Goal: Check status: Check status

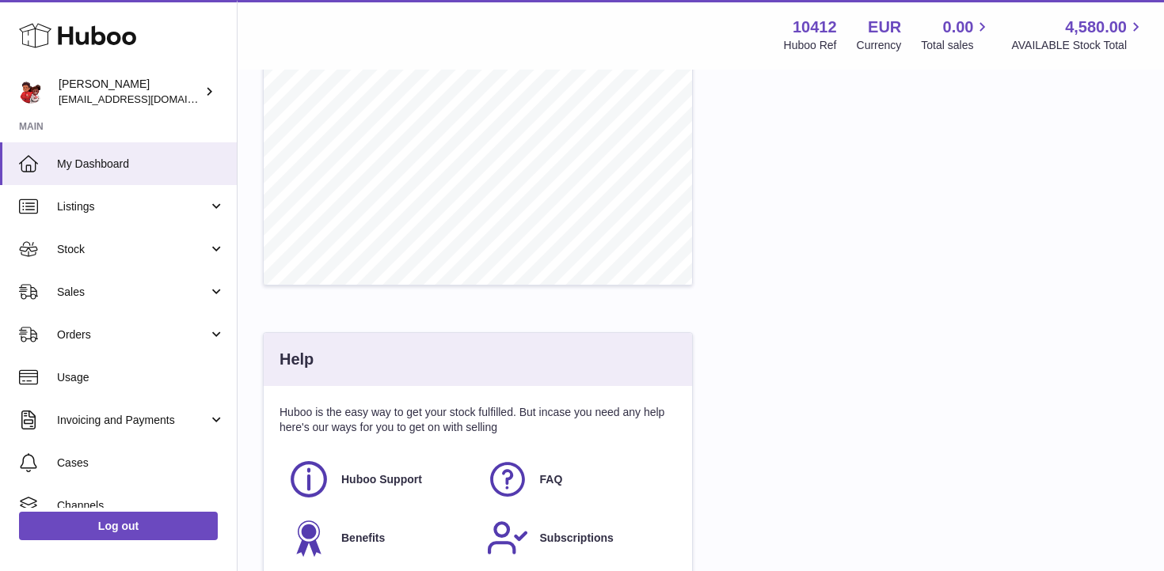
scroll to position [615, 0]
click at [45, 241] on link "Stock" at bounding box center [118, 249] width 237 height 43
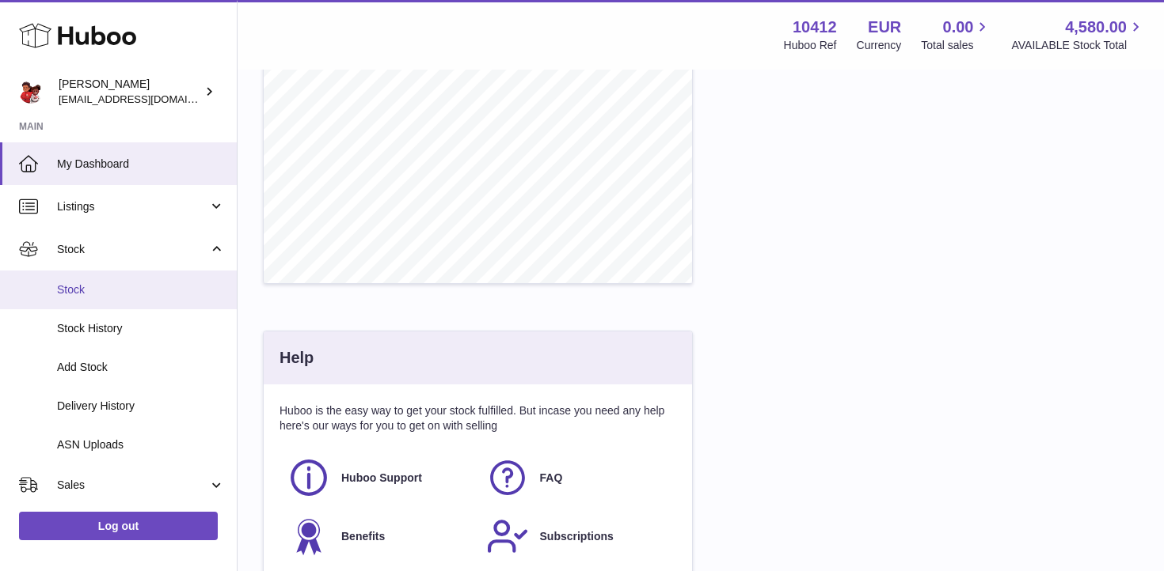
click at [98, 291] on span "Stock" at bounding box center [141, 290] width 168 height 15
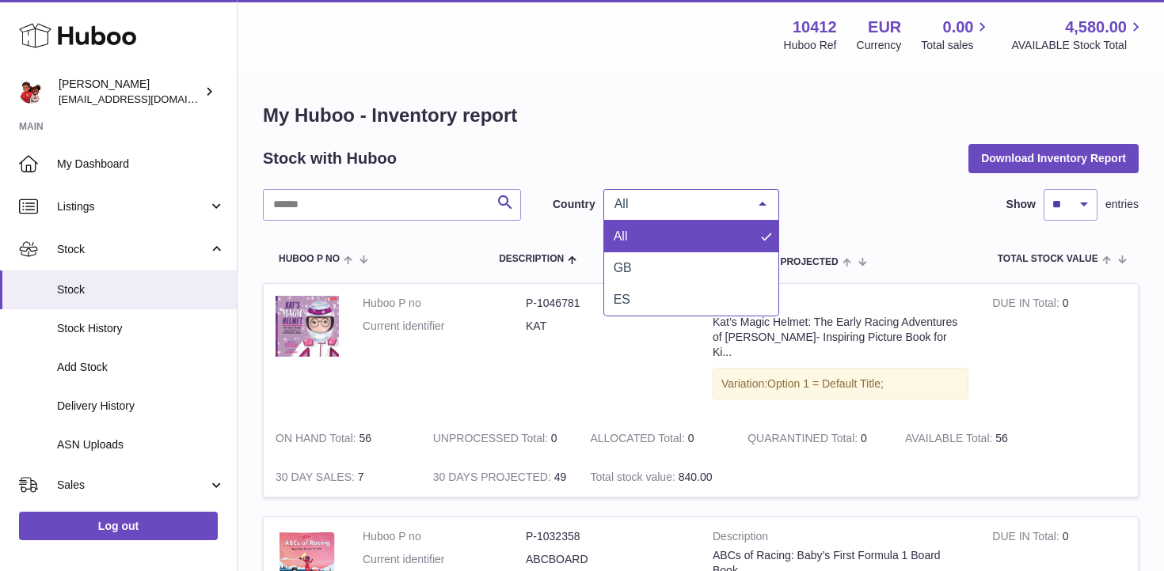
click at [707, 208] on span "All" at bounding box center [678, 204] width 136 height 16
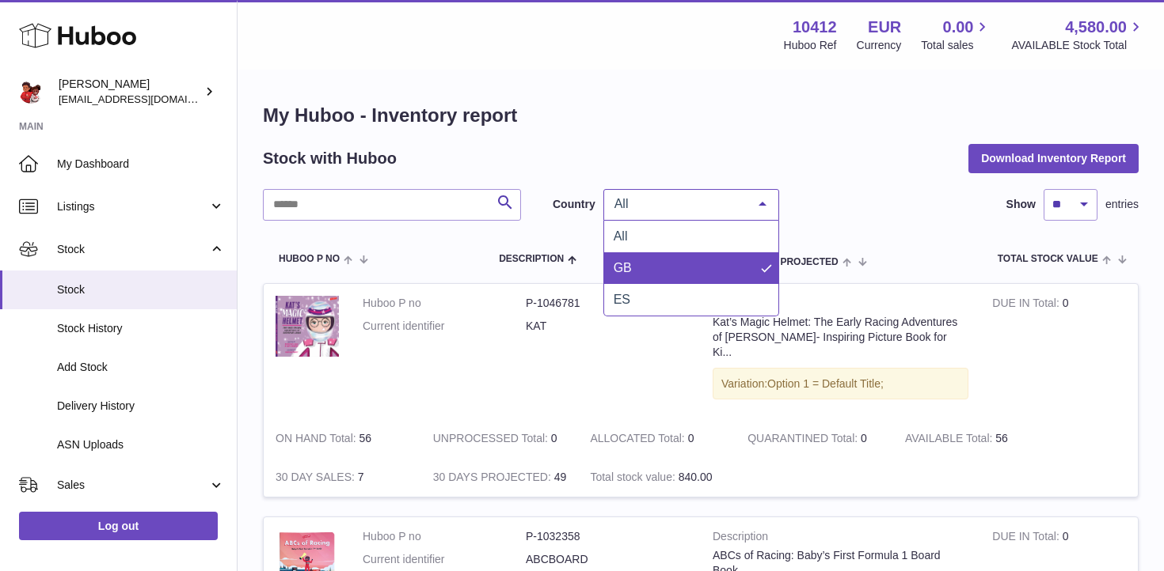
click at [674, 260] on span "GB" at bounding box center [691, 268] width 174 height 32
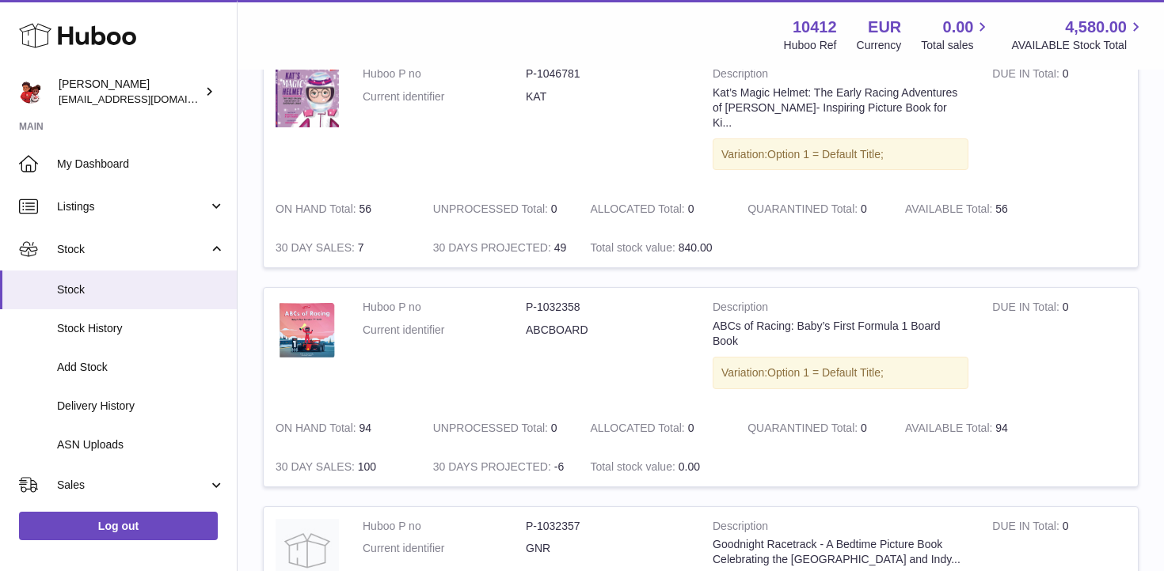
scroll to position [232, 0]
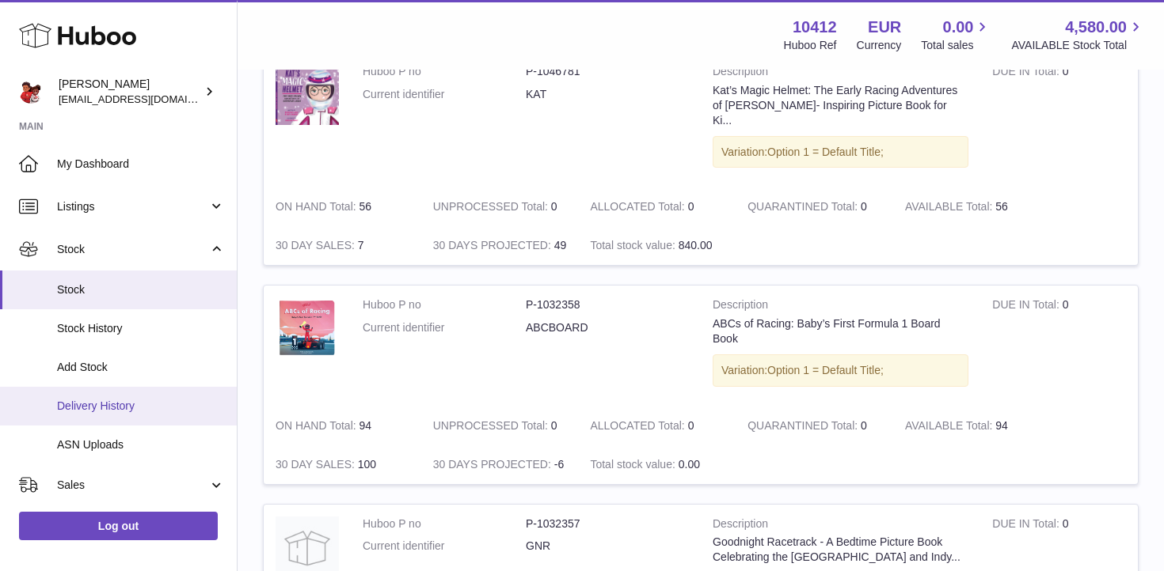
click at [154, 410] on span "Delivery History" at bounding box center [141, 406] width 168 height 15
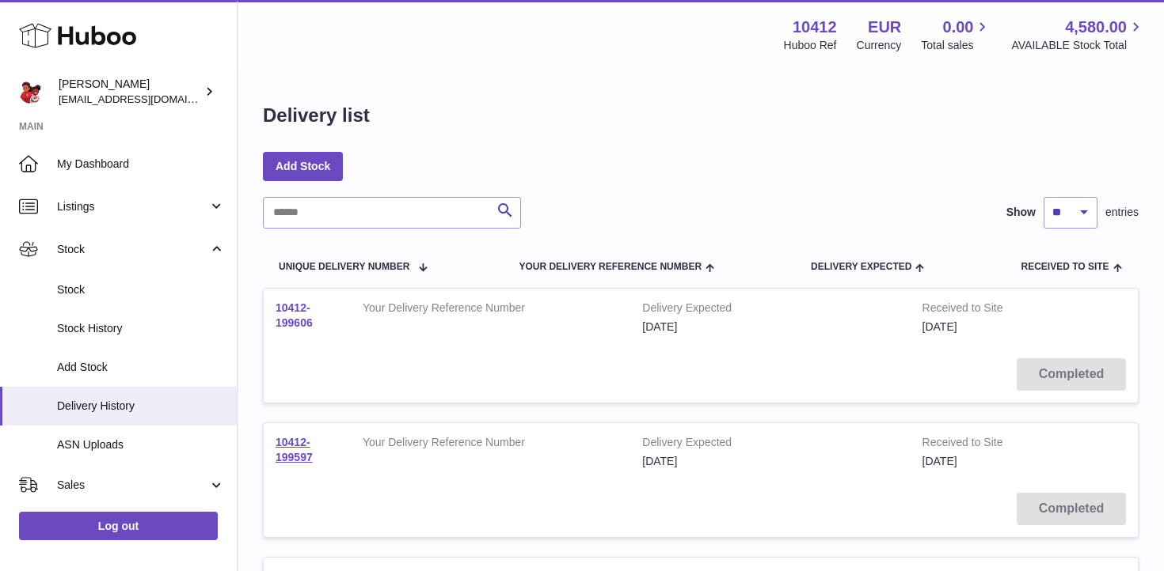
click at [292, 319] on link "10412-199606" at bounding box center [293, 316] width 37 height 28
click at [464, 455] on td "Your Delivery Reference Number" at bounding box center [490, 452] width 279 height 58
click at [294, 454] on link "10412-199597" at bounding box center [293, 450] width 37 height 28
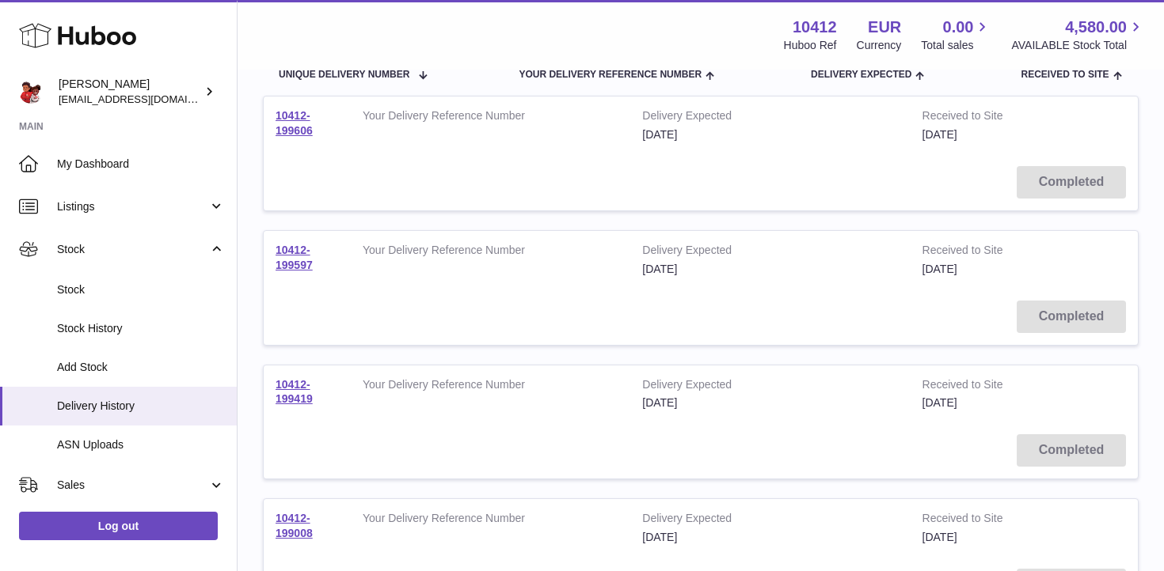
scroll to position [195, 0]
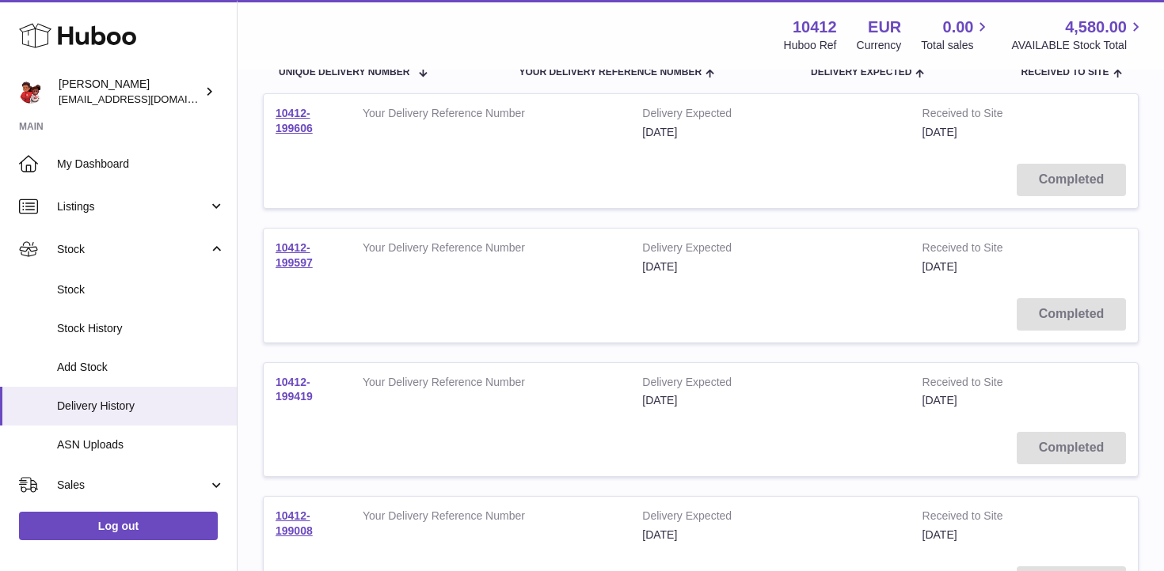
click at [290, 396] on link "10412-199419" at bounding box center [293, 390] width 37 height 28
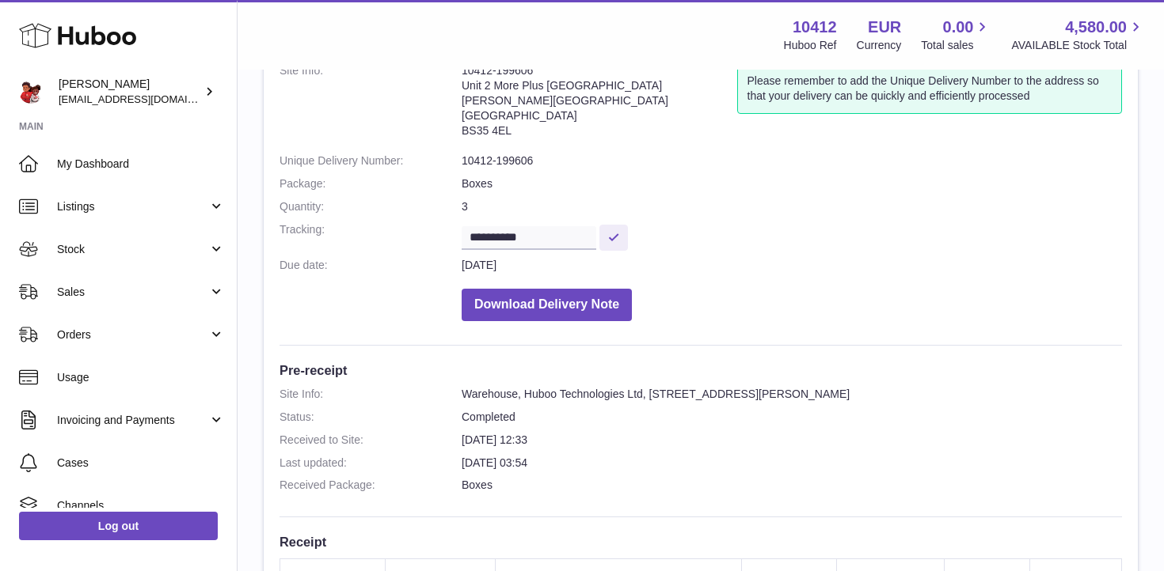
scroll to position [105, 0]
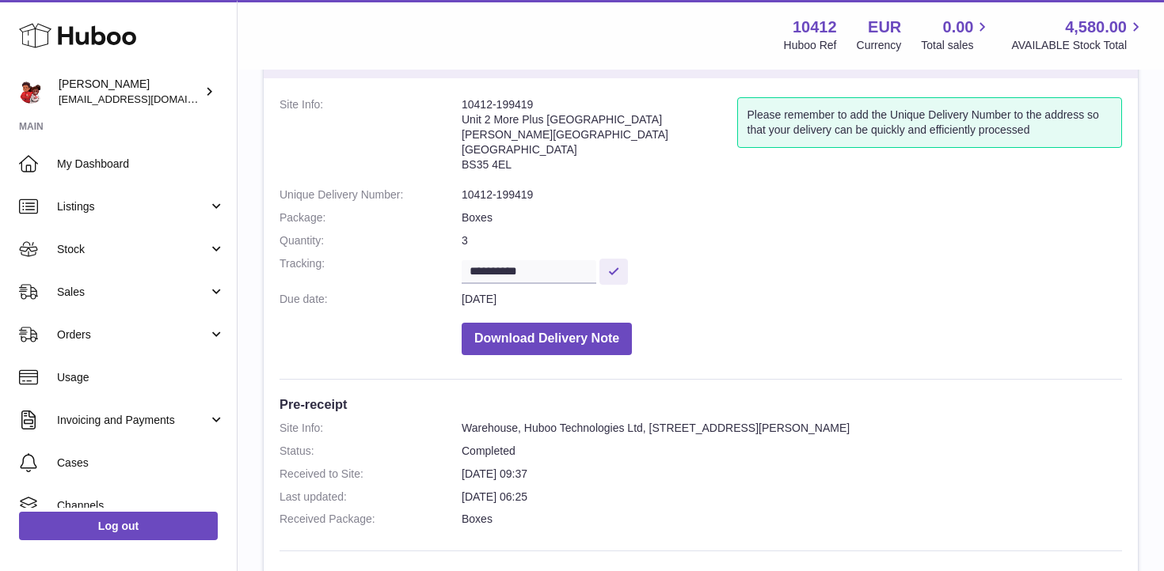
scroll to position [78, 0]
drag, startPoint x: 549, startPoint y: 107, endPoint x: 464, endPoint y: 107, distance: 85.5
click at [464, 107] on address "10412-199419 Unit 2 More Plus Central Park Hudson Ave Severn Beach BS35 4EL" at bounding box center [598, 139] width 275 height 82
drag, startPoint x: 544, startPoint y: 196, endPoint x: 442, endPoint y: 196, distance: 101.3
click at [442, 196] on dl "**********" at bounding box center [700, 231] width 842 height 266
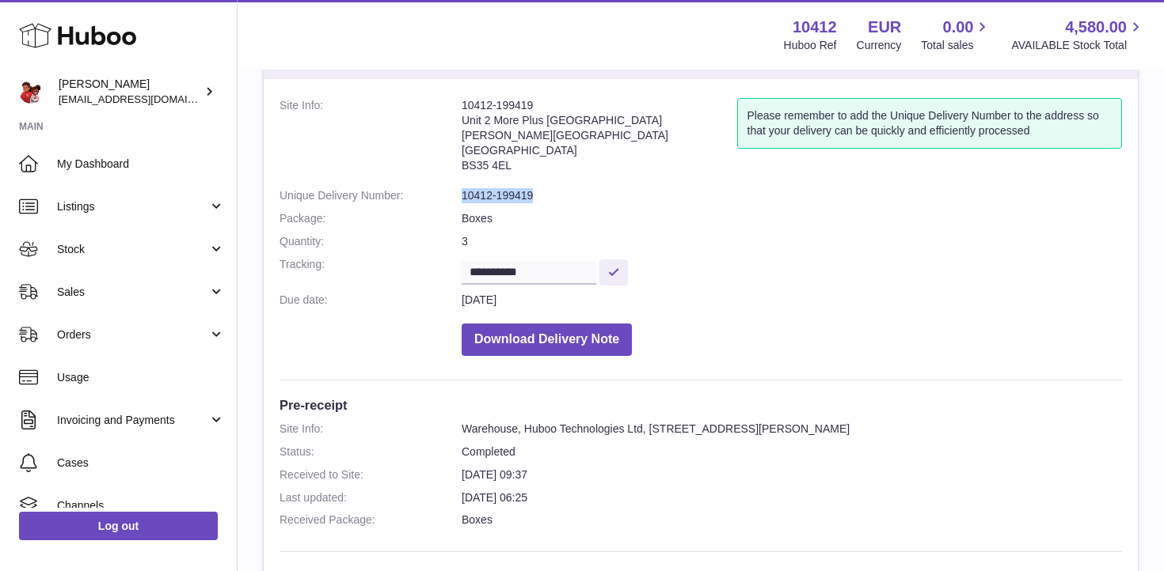
copy dl "10412-199419"
